Goal: Information Seeking & Learning: Learn about a topic

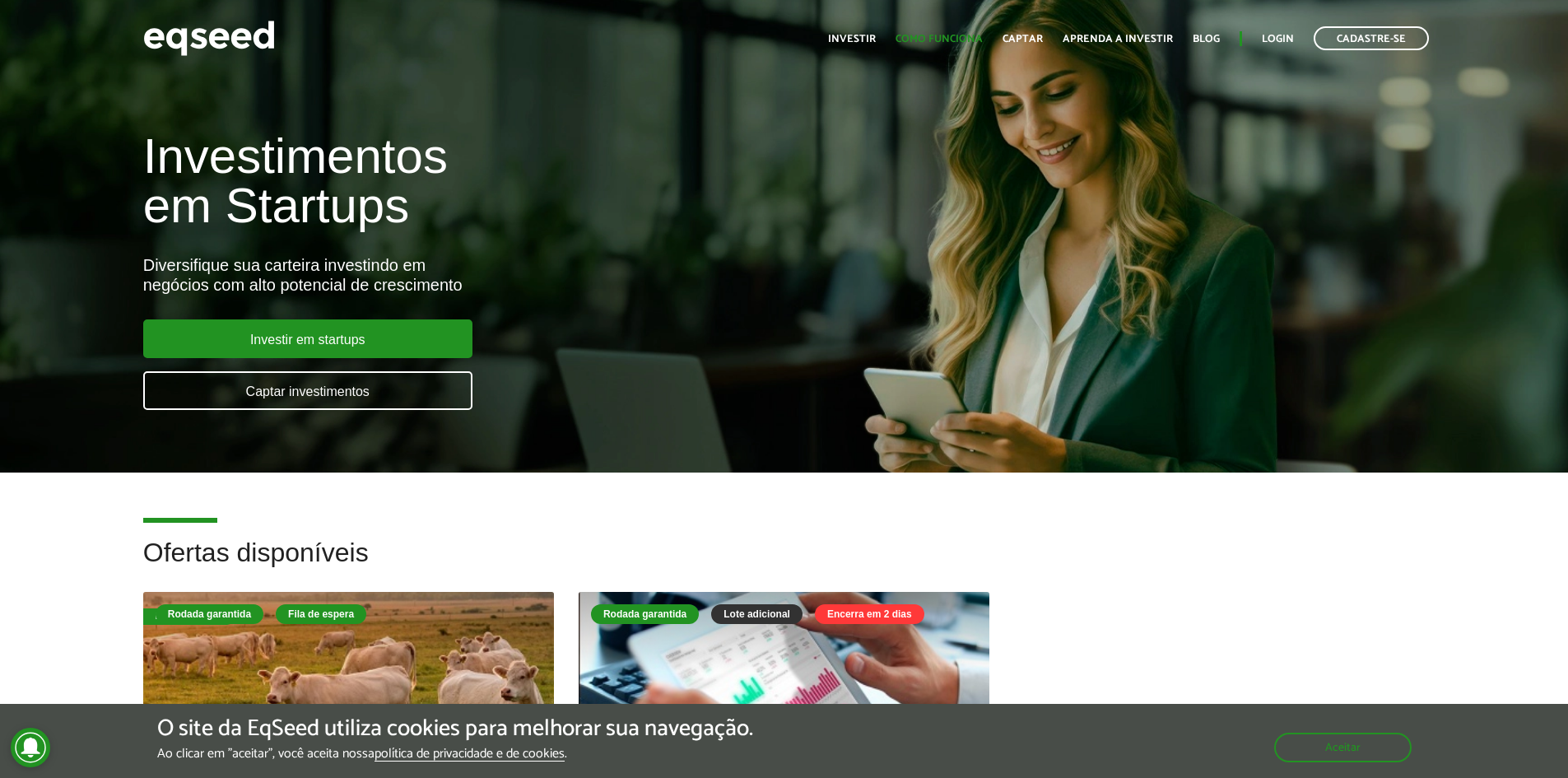
click at [964, 30] on ul "Início Investir Como funciona Captar Aprenda a investir Blog Login Cadastre-se" at bounding box center [1127, 38] width 617 height 24
click at [962, 44] on link "Como funciona" at bounding box center [939, 39] width 87 height 11
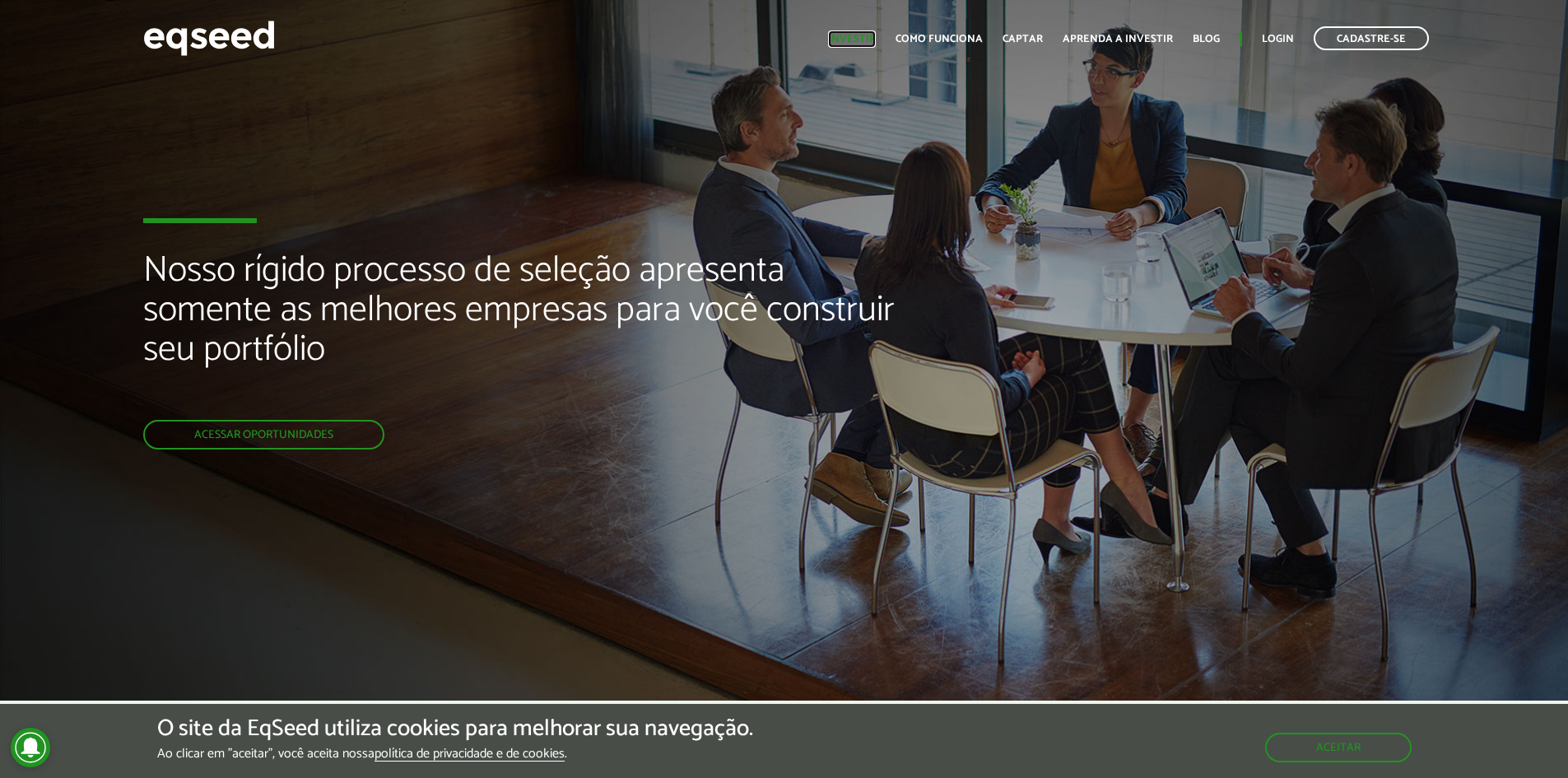
click at [856, 44] on link "Investir" at bounding box center [852, 39] width 48 height 11
